Goal: Task Accomplishment & Management: Use online tool/utility

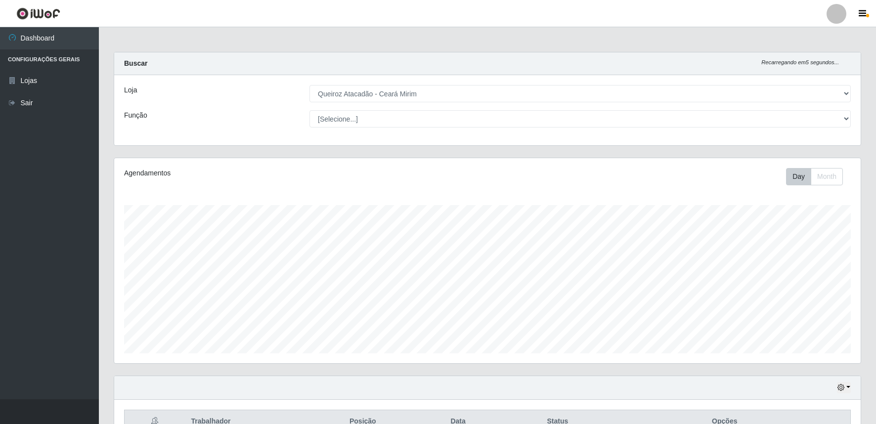
select select "465"
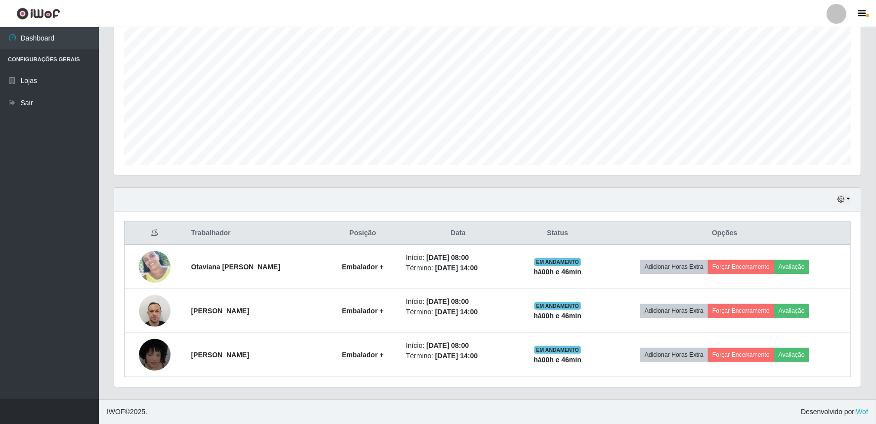
scroll to position [205, 746]
click at [850, 199] on button "button" at bounding box center [844, 199] width 14 height 11
click at [825, 257] on button "3 dias" at bounding box center [810, 258] width 78 height 21
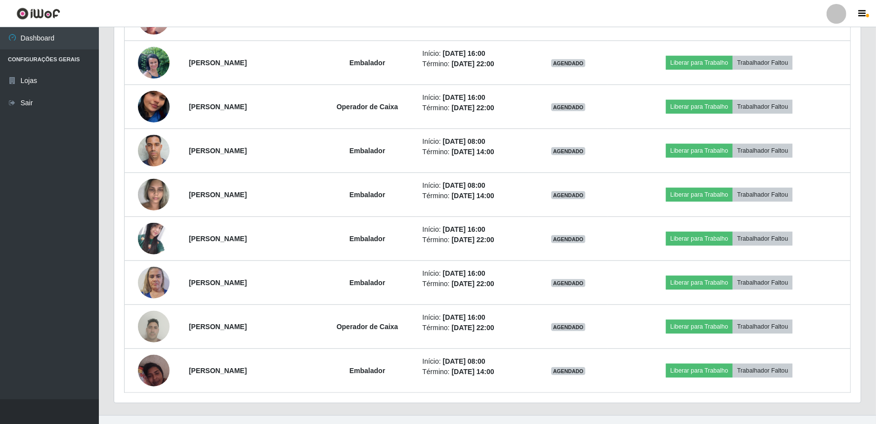
scroll to position [673, 0]
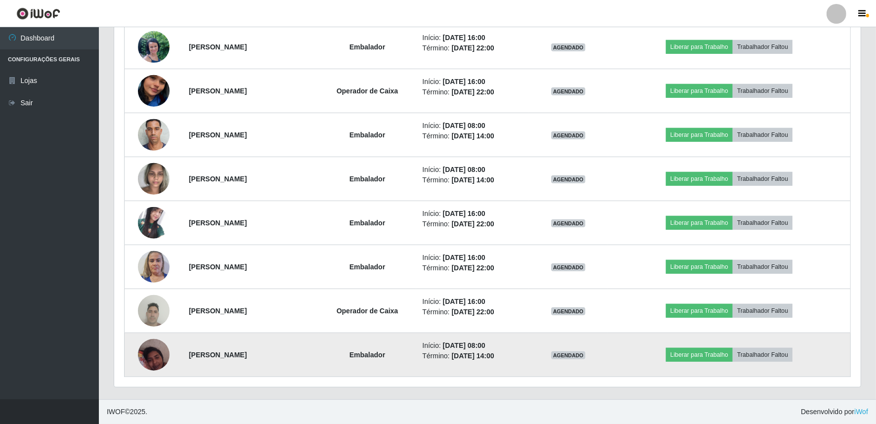
click at [143, 347] on img at bounding box center [154, 355] width 32 height 42
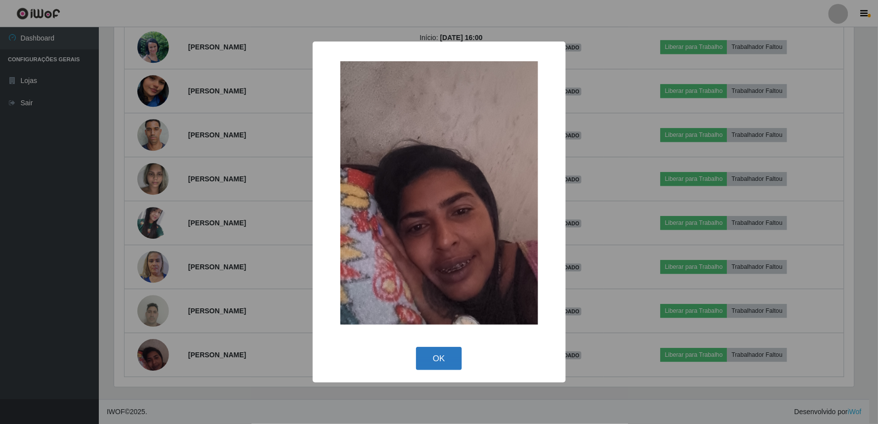
click at [435, 366] on button "OK" at bounding box center [439, 358] width 46 height 23
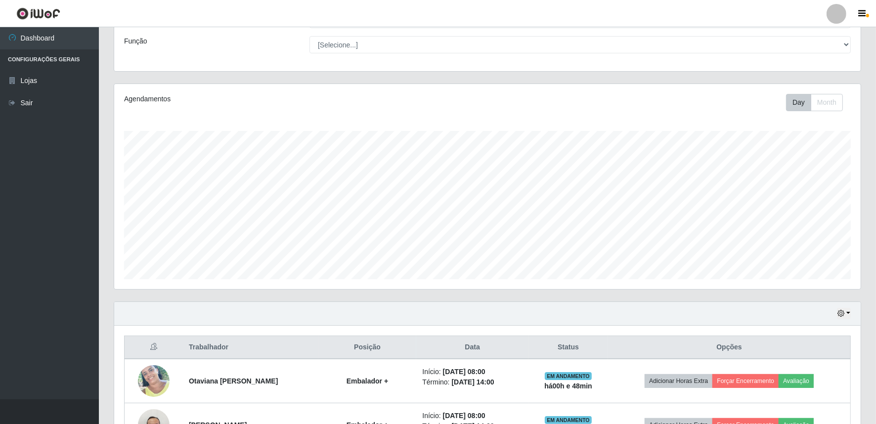
scroll to position [73, 0]
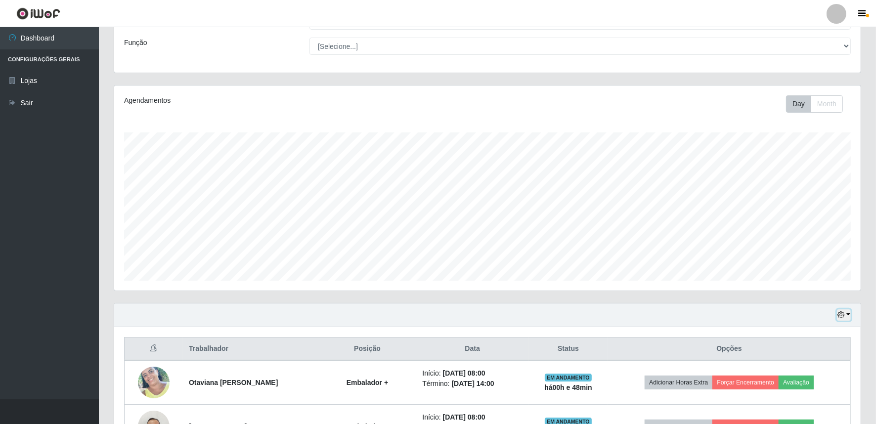
click at [849, 317] on button "button" at bounding box center [844, 314] width 14 height 11
click at [802, 222] on button "Hoje" at bounding box center [810, 215] width 78 height 21
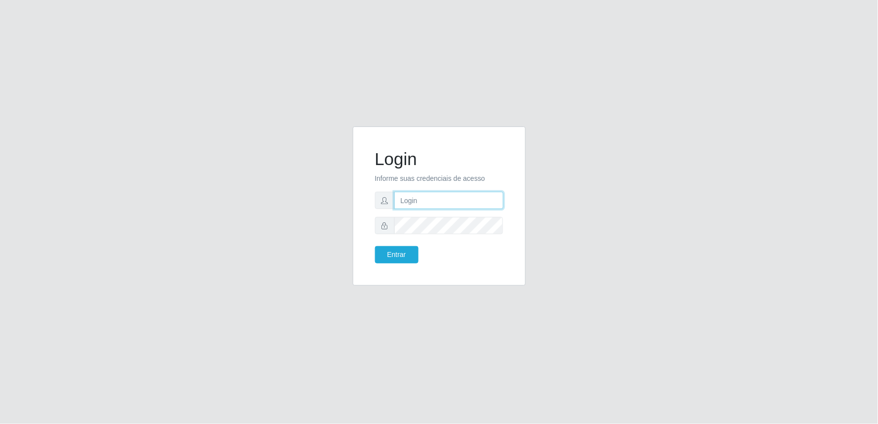
click at [451, 203] on input "text" at bounding box center [448, 200] width 109 height 17
type input "[EMAIL_ADDRESS][DOMAIN_NAME]"
